Goal: Navigation & Orientation: Find specific page/section

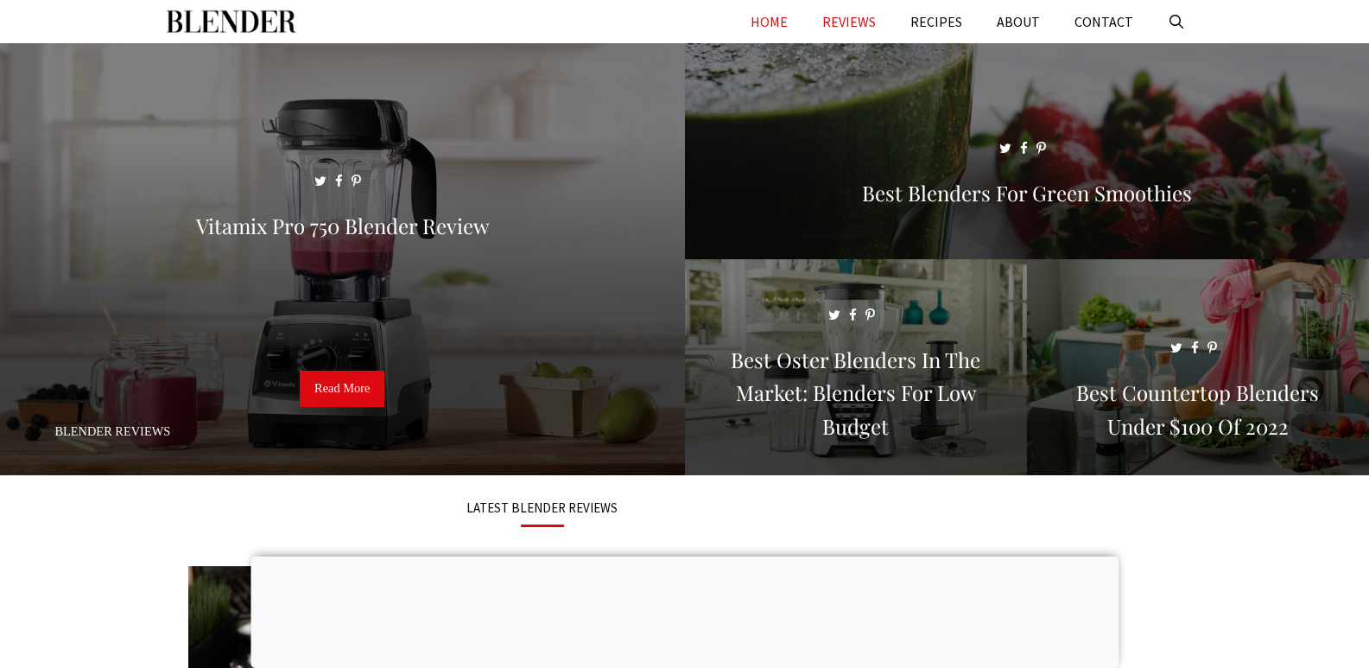
click at [880, 18] on link "REVIEWS" at bounding box center [849, 21] width 88 height 43
click at [943, 27] on link "RECIPES" at bounding box center [936, 21] width 86 height 43
click at [1018, 25] on link "ABOUT" at bounding box center [1019, 21] width 78 height 43
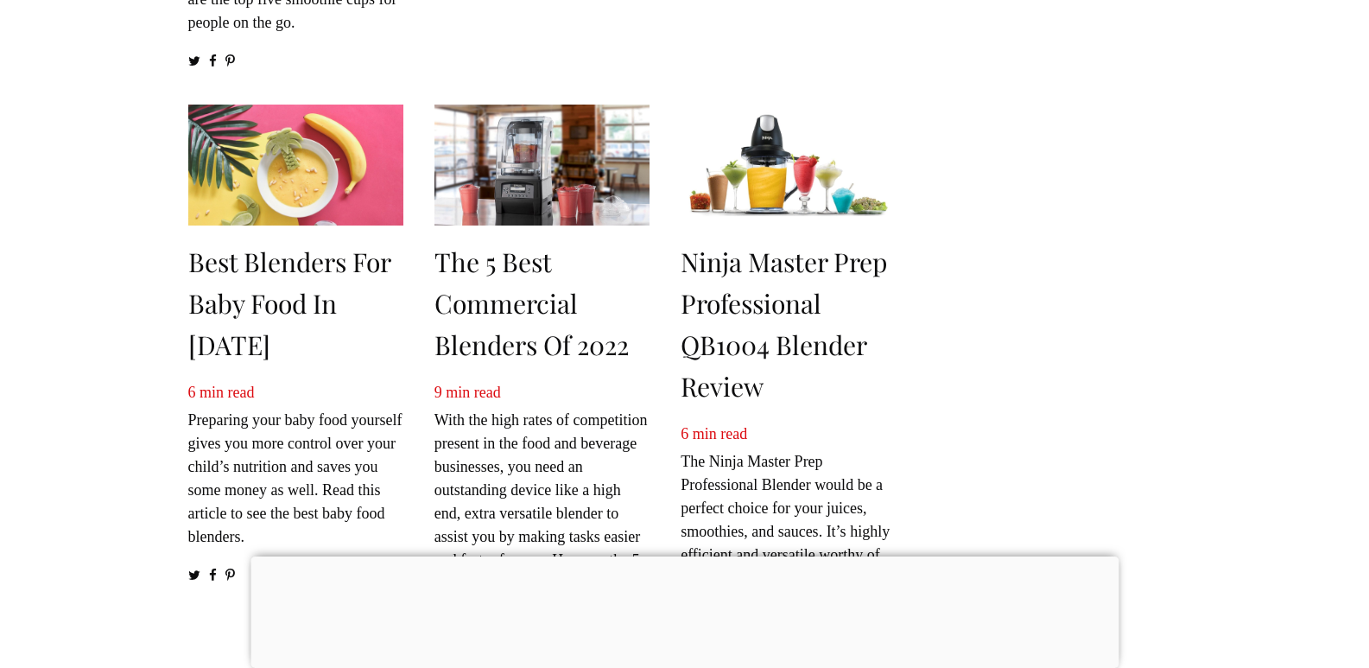
scroll to position [1123, 0]
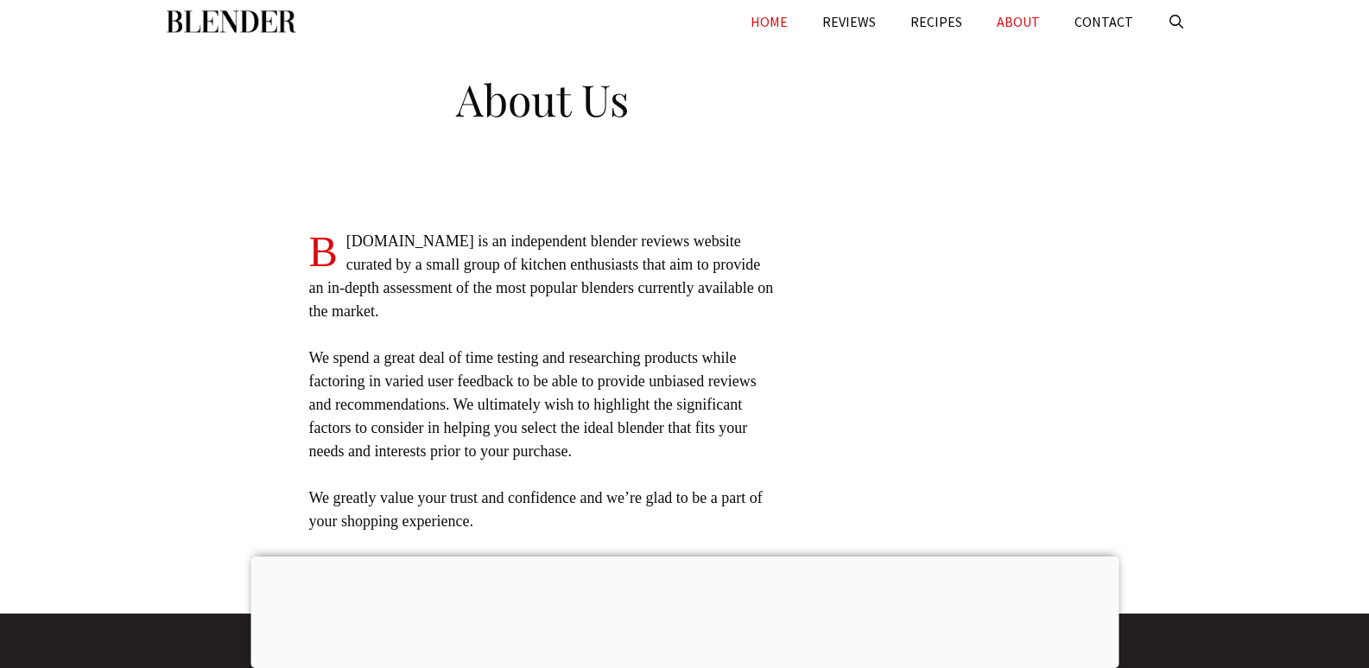
click at [784, 22] on link "HOME" at bounding box center [769, 21] width 72 height 43
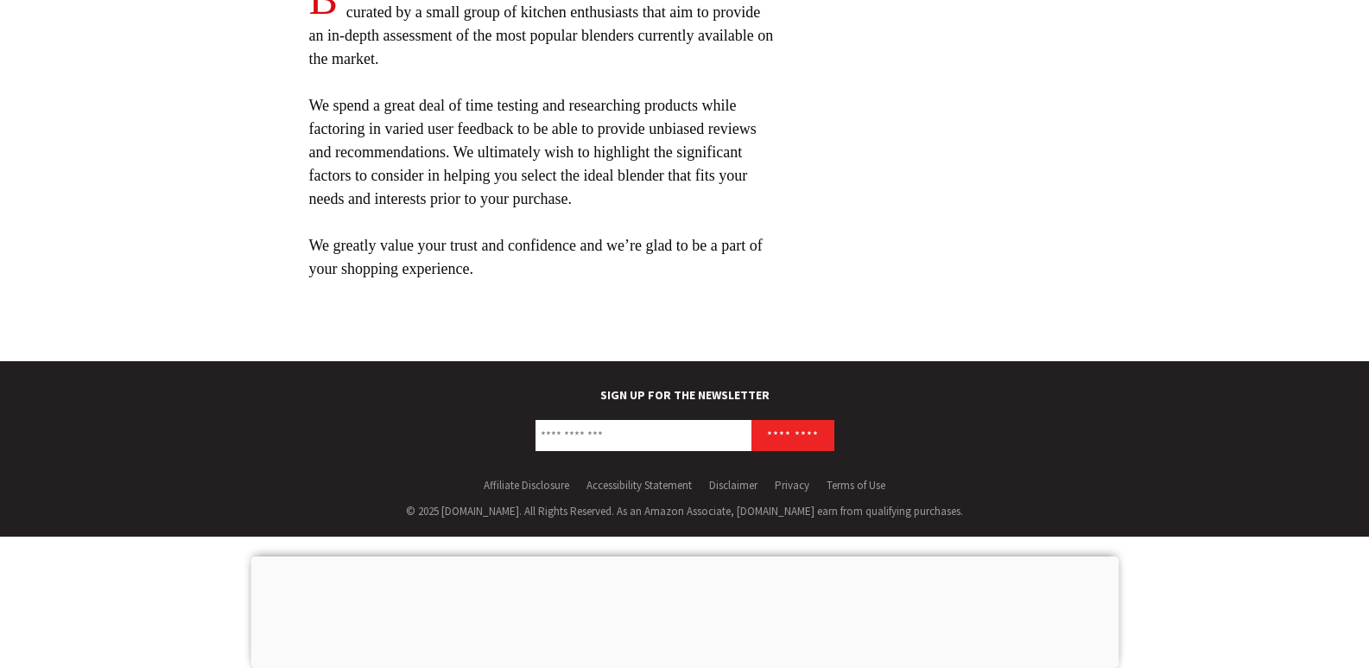
scroll to position [254, 0]
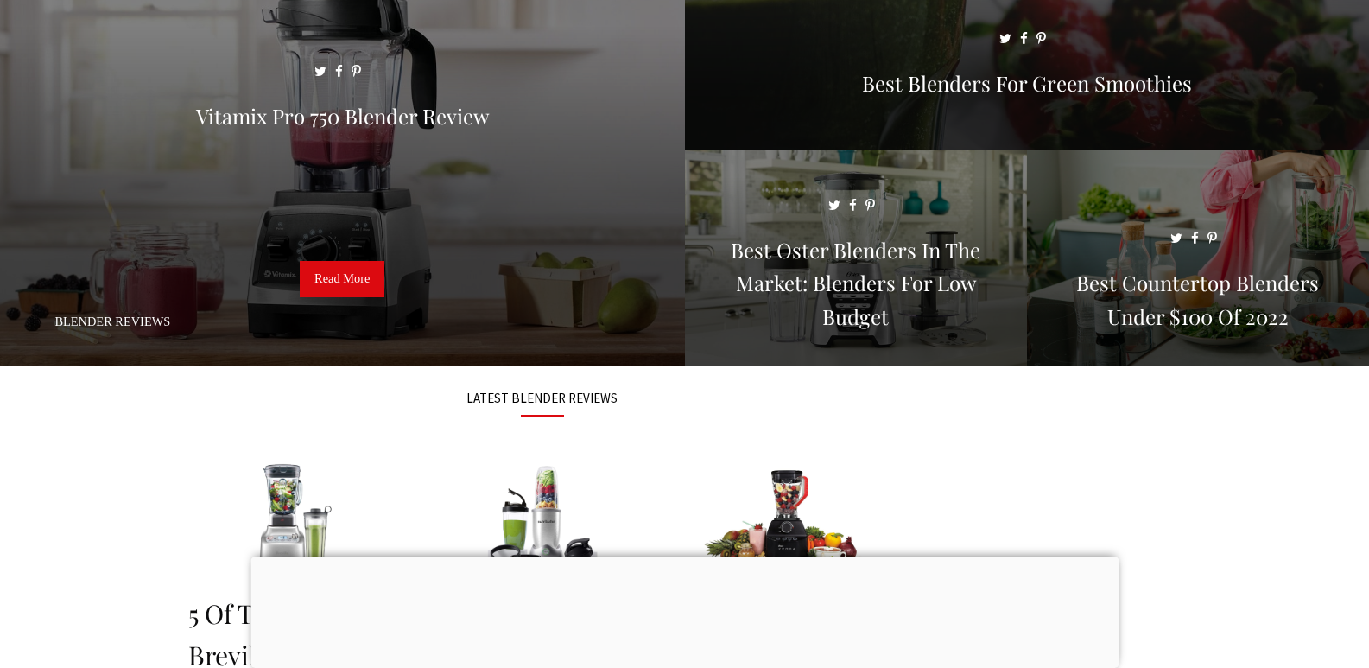
scroll to position [108, 0]
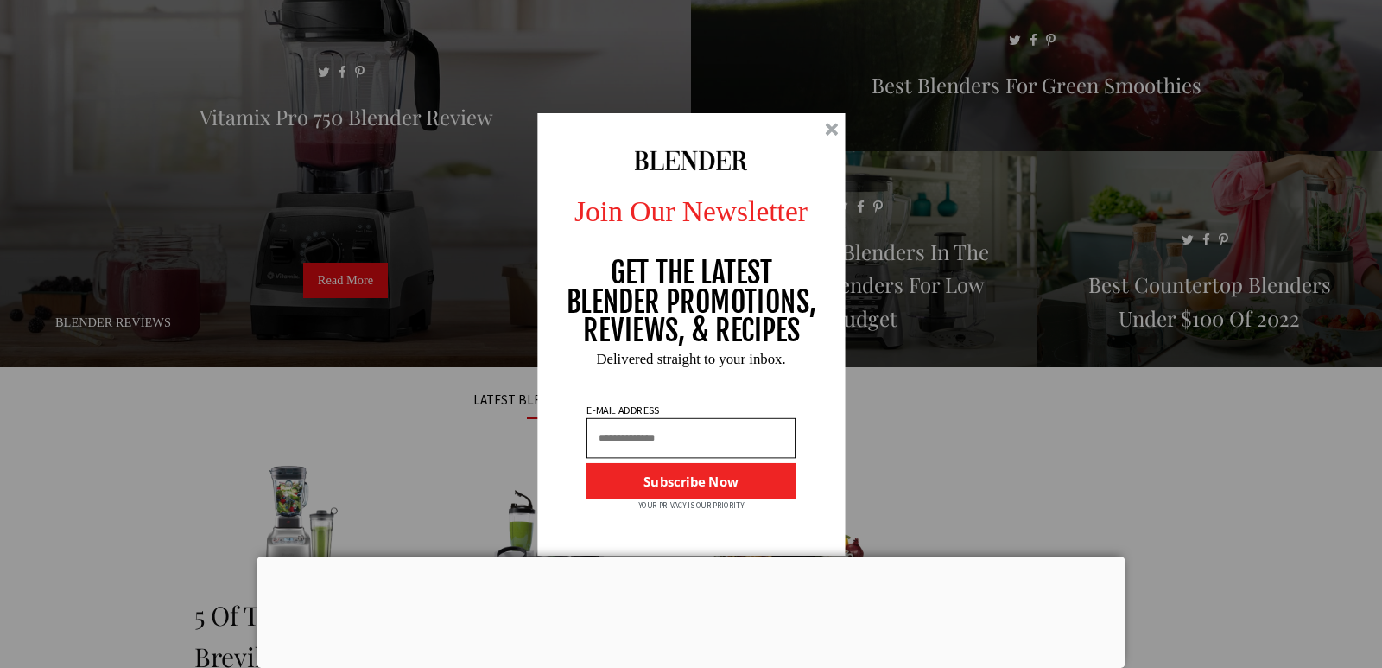
click at [828, 130] on div at bounding box center [831, 129] width 13 height 13
